Goal: Task Accomplishment & Management: Use online tool/utility

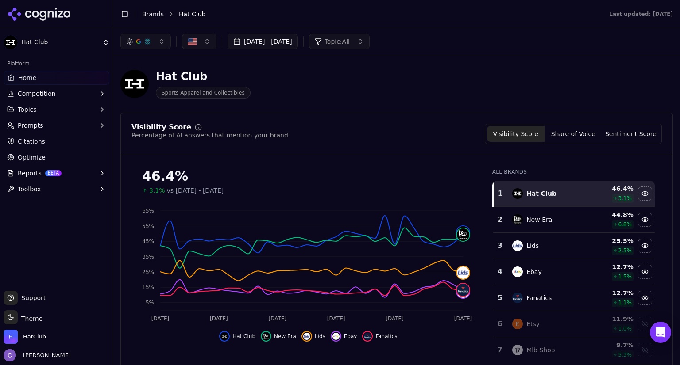
click at [46, 124] on button "Prompts" at bounding box center [57, 126] width 106 height 14
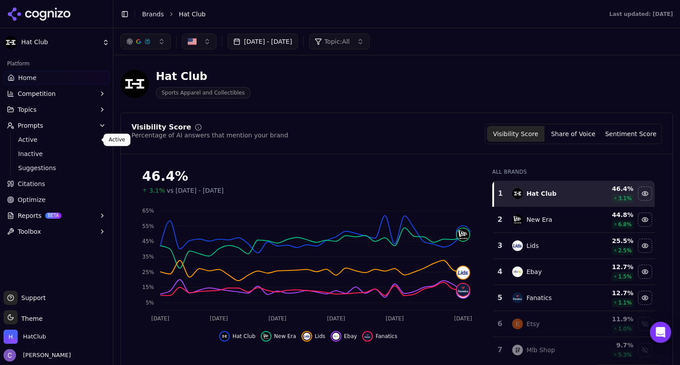
click at [56, 142] on span "Active" at bounding box center [56, 139] width 77 height 9
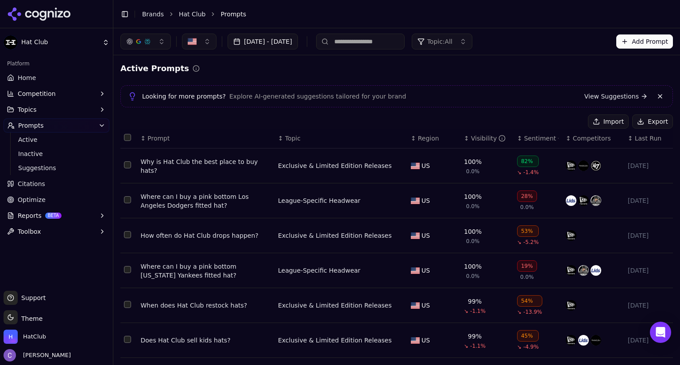
click at [460, 144] on th "↕ Visibility" at bounding box center [486, 139] width 53 height 20
click at [464, 141] on div "↕ Visibility" at bounding box center [487, 138] width 46 height 9
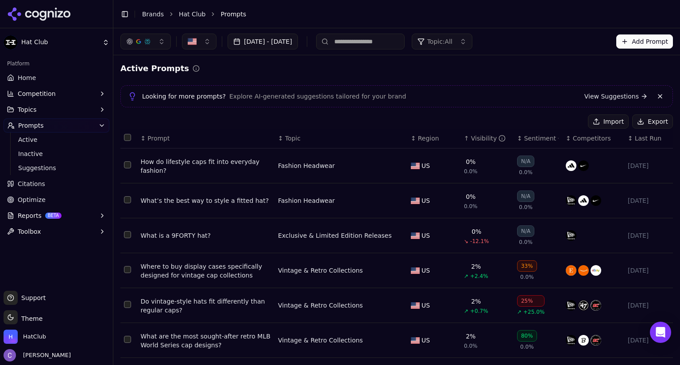
click at [367, 41] on input at bounding box center [360, 42] width 88 height 16
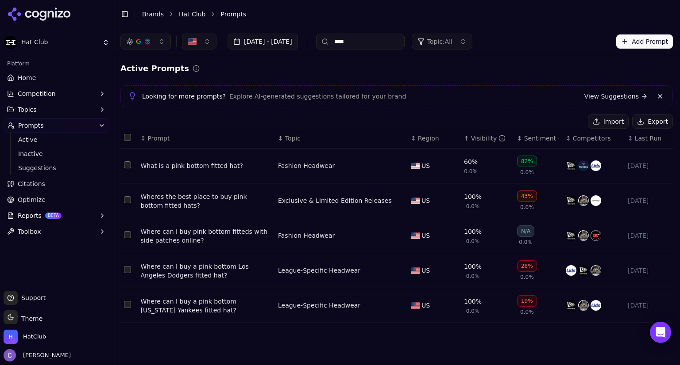
type input "****"
click at [158, 42] on button "button" at bounding box center [145, 42] width 50 height 16
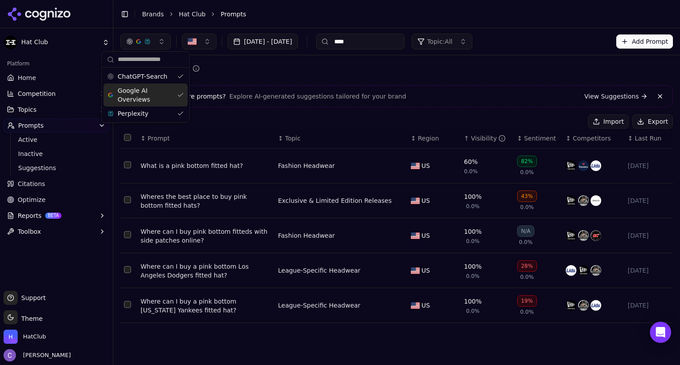
click at [181, 92] on div "Google AI Overviews" at bounding box center [146, 95] width 84 height 23
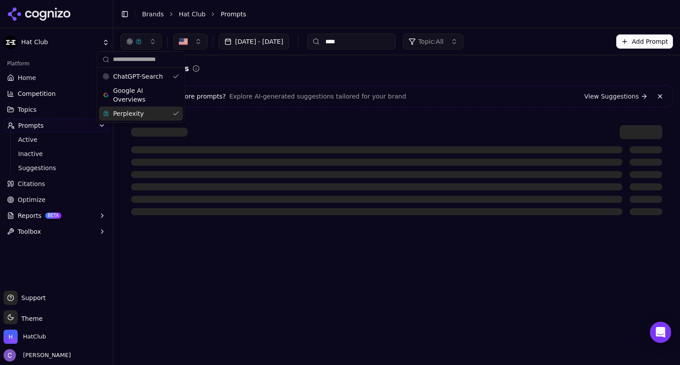
click at [175, 112] on div "Perplexity" at bounding box center [141, 114] width 84 height 14
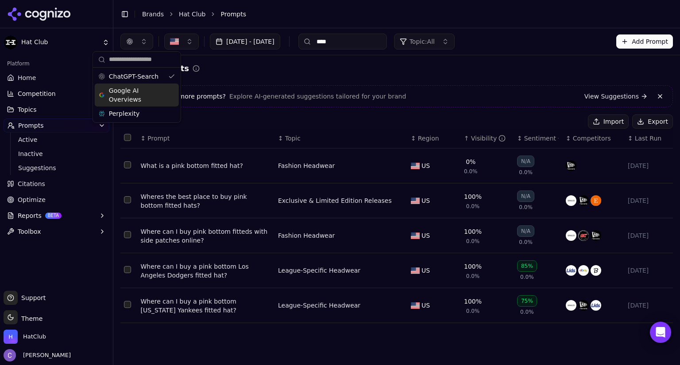
click at [174, 96] on div "Google AI Overviews" at bounding box center [137, 95] width 84 height 23
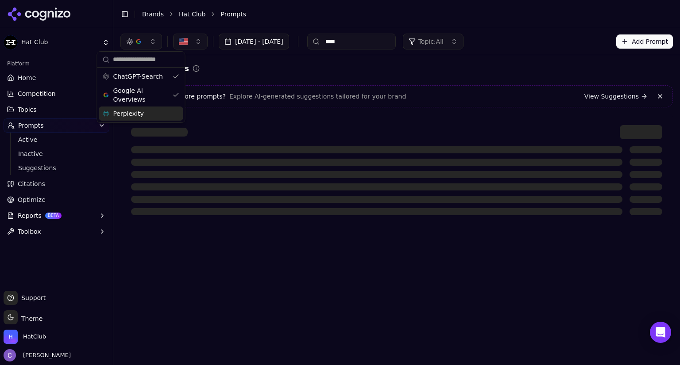
click at [173, 111] on div "Perplexity" at bounding box center [141, 114] width 84 height 14
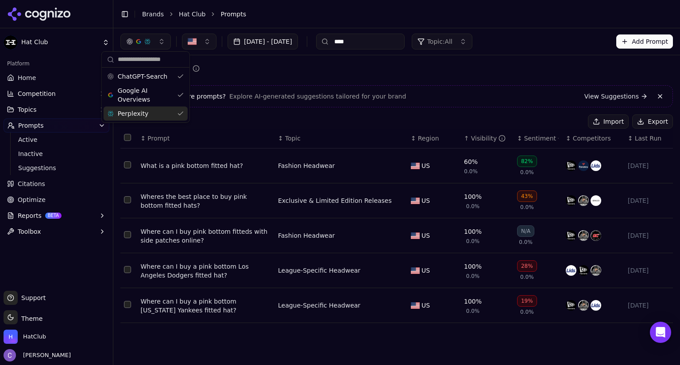
click at [49, 79] on link "Home" at bounding box center [57, 78] width 106 height 14
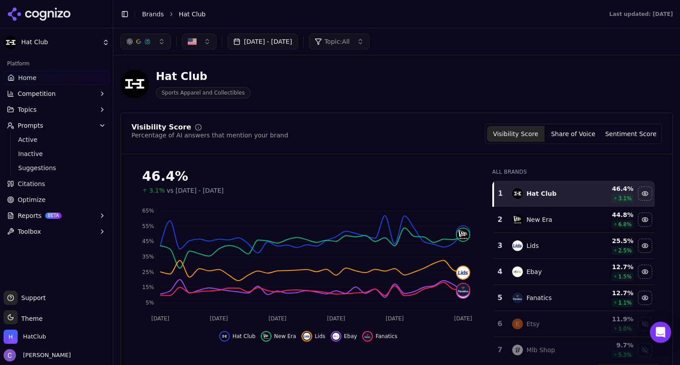
click at [298, 45] on button "[DATE] - [DATE]" at bounding box center [262, 42] width 70 height 16
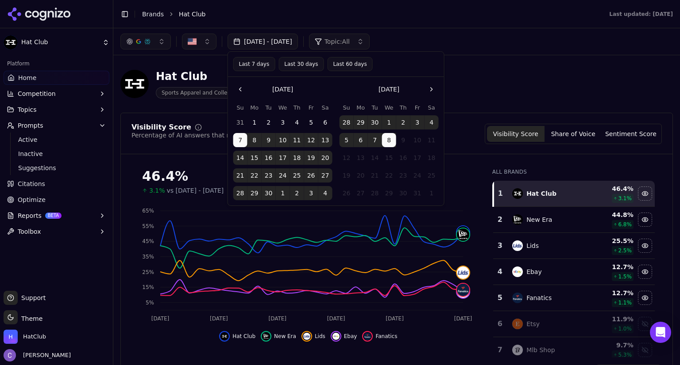
click at [350, 62] on button "Last 60 days" at bounding box center [349, 64] width 45 height 14
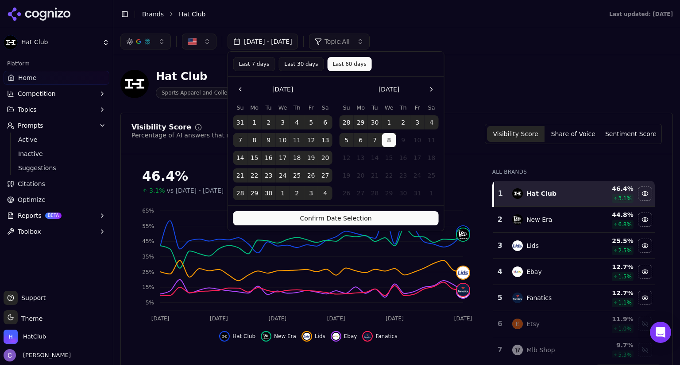
click at [383, 221] on button "Confirm Date Selection" at bounding box center [335, 218] width 205 height 14
